Goal: Find contact information: Find contact information

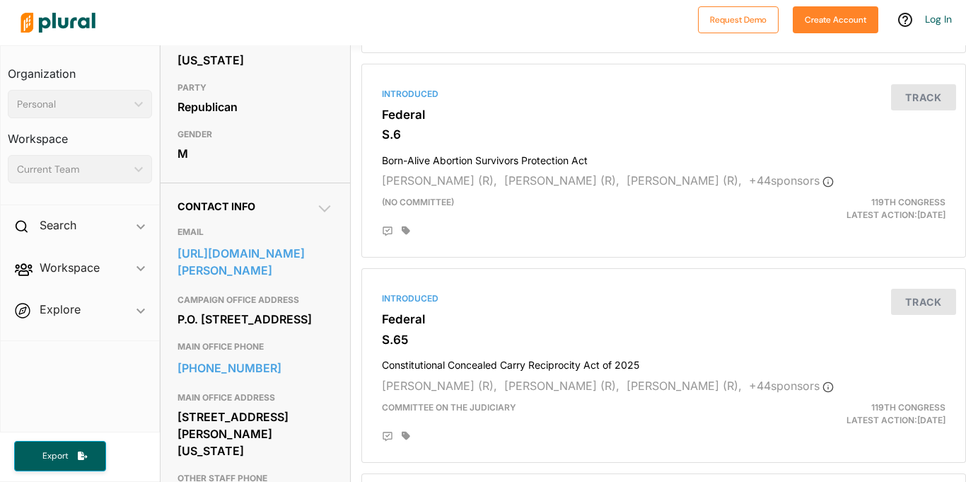
scroll to position [314, 0]
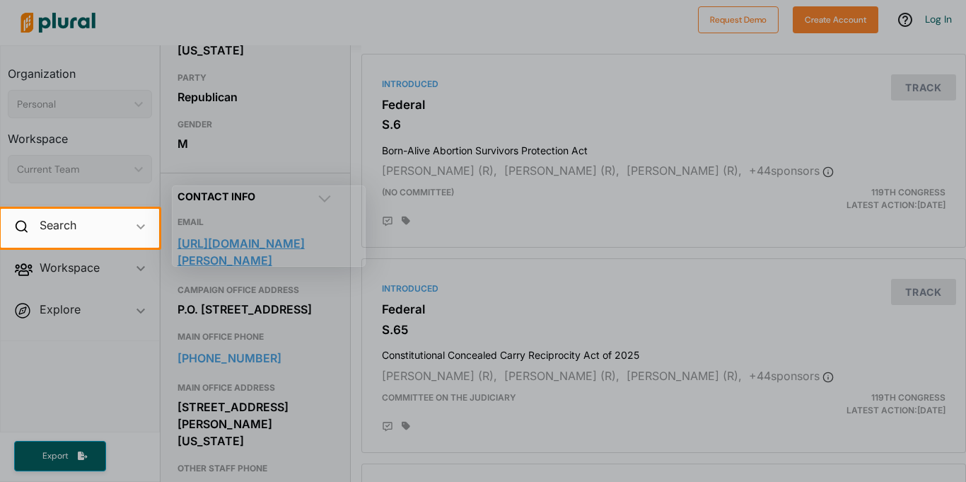
click at [271, 273] on div at bounding box center [483, 365] width 966 height 234
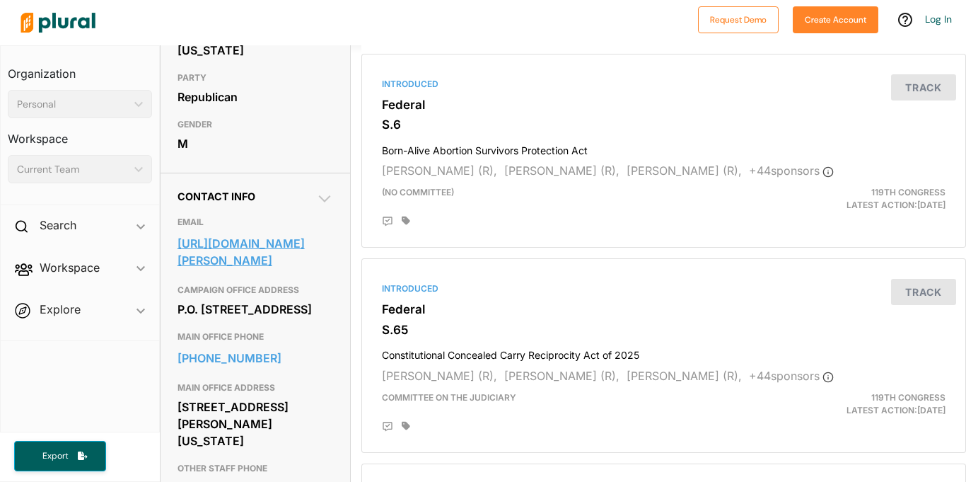
click at [252, 271] on link "https://www.moreno.senate.gov/share-your-opinion/" at bounding box center [256, 252] width 156 height 38
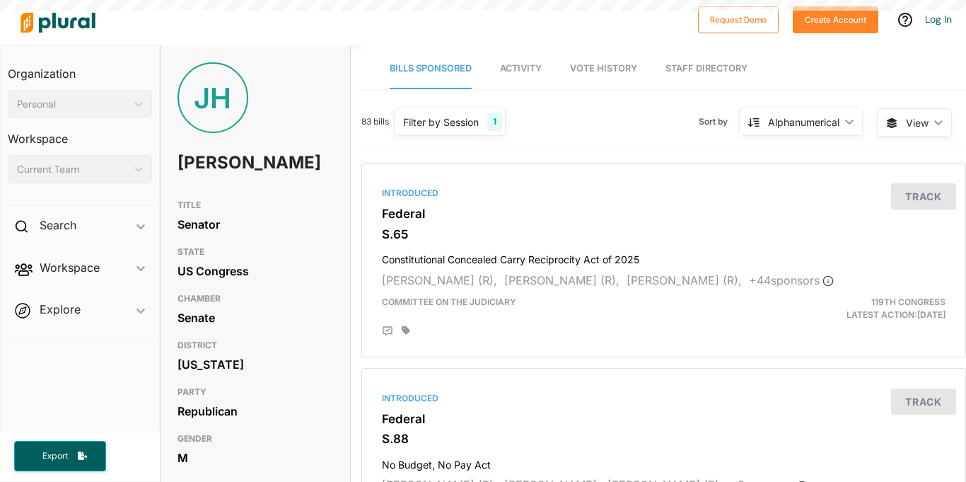
scroll to position [305, 0]
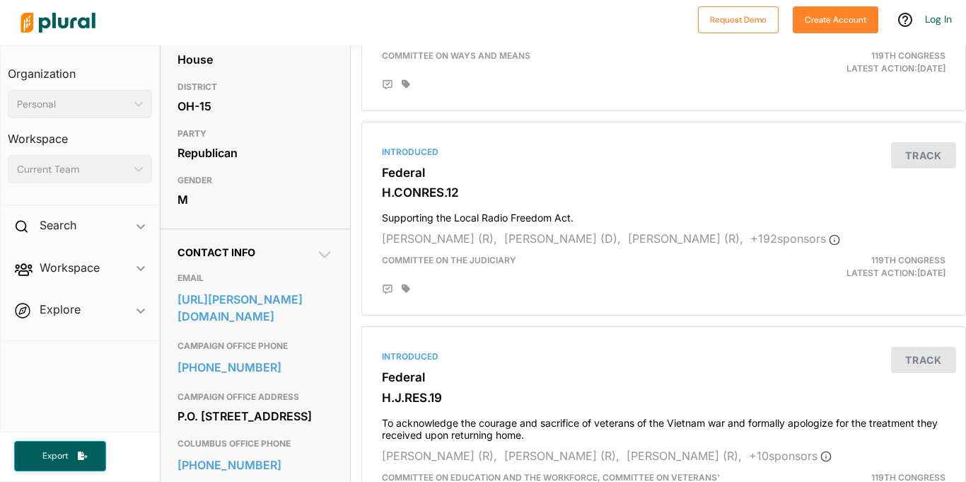
scroll to position [292, 0]
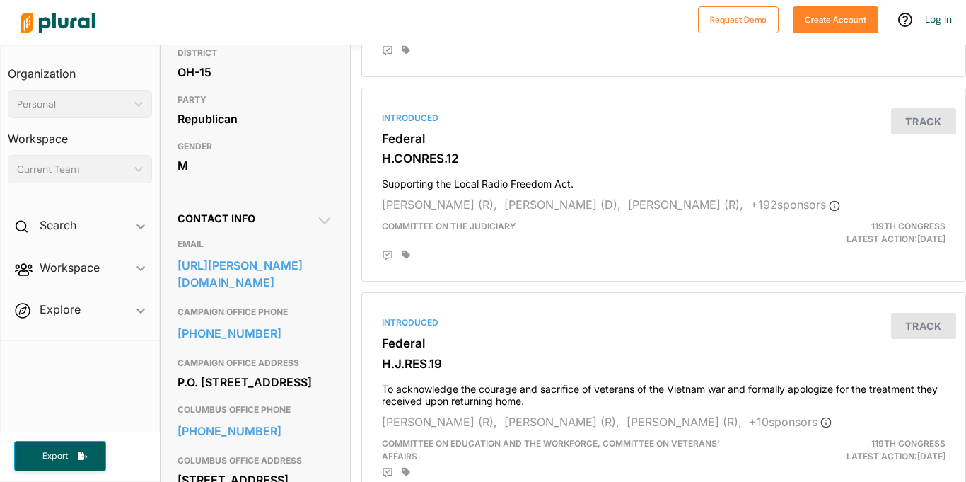
drag, startPoint x: 292, startPoint y: 417, endPoint x: 175, endPoint y: 397, distance: 118.4
copy div "P.O. Box 16032 Columbus, OH 43216"
